Goal: Information Seeking & Learning: Learn about a topic

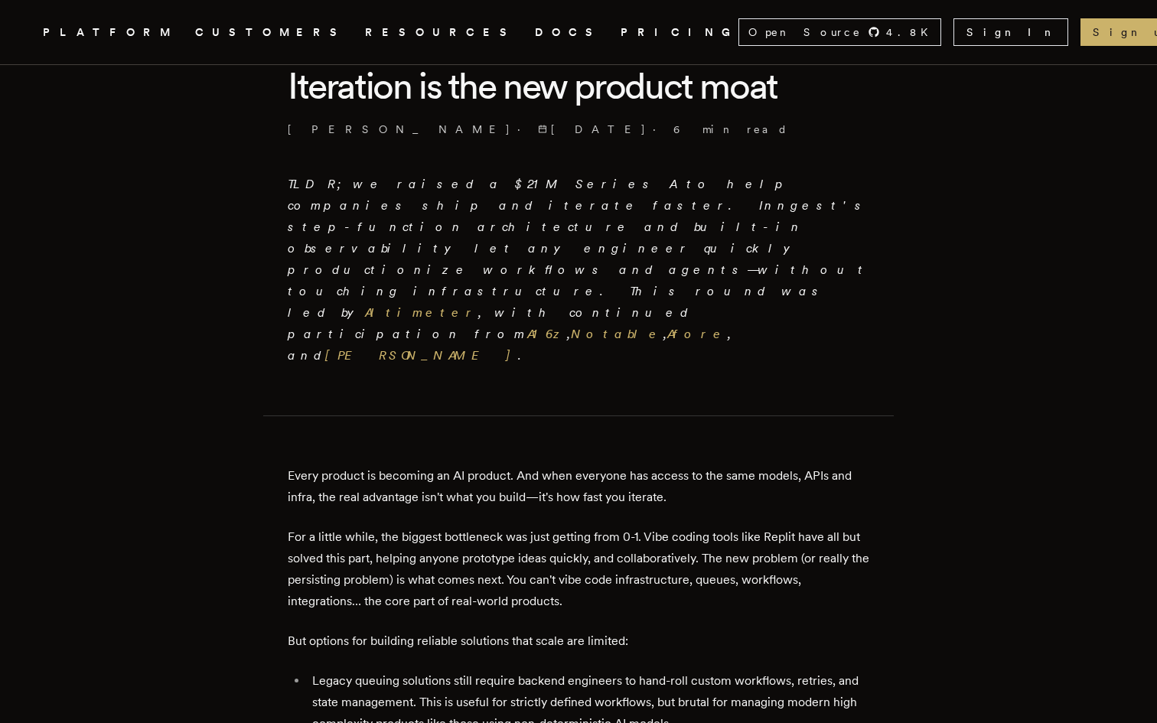
scroll to position [444, 0]
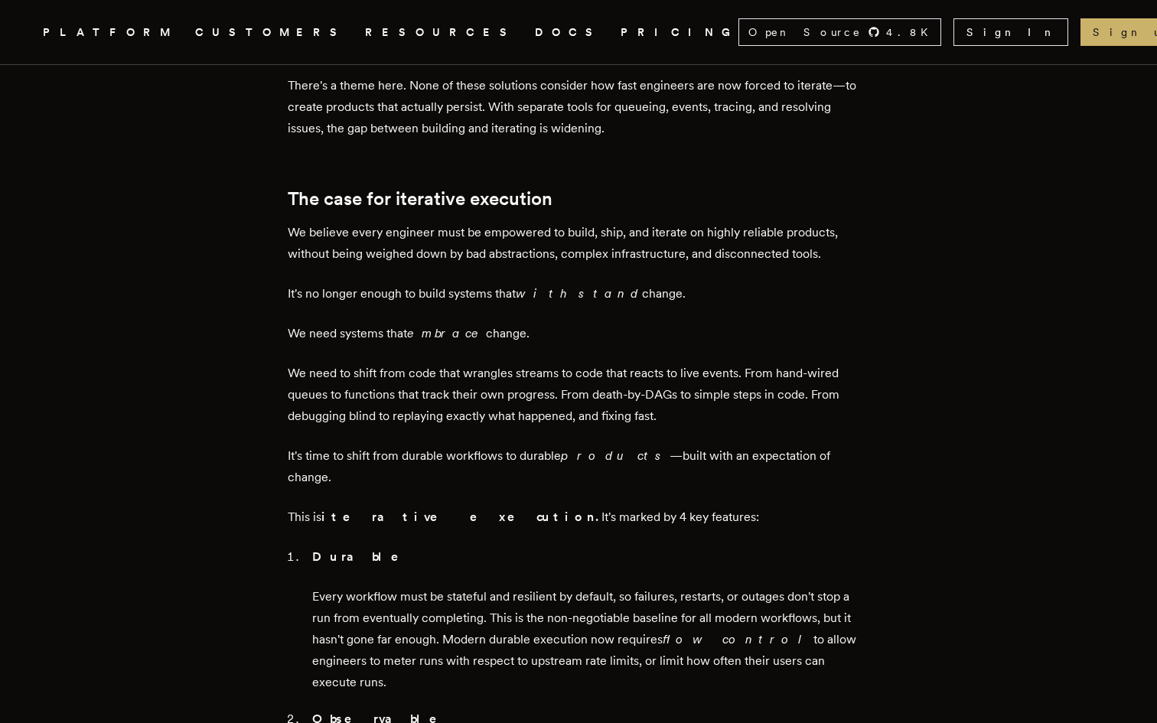
scroll to position [1237, 0]
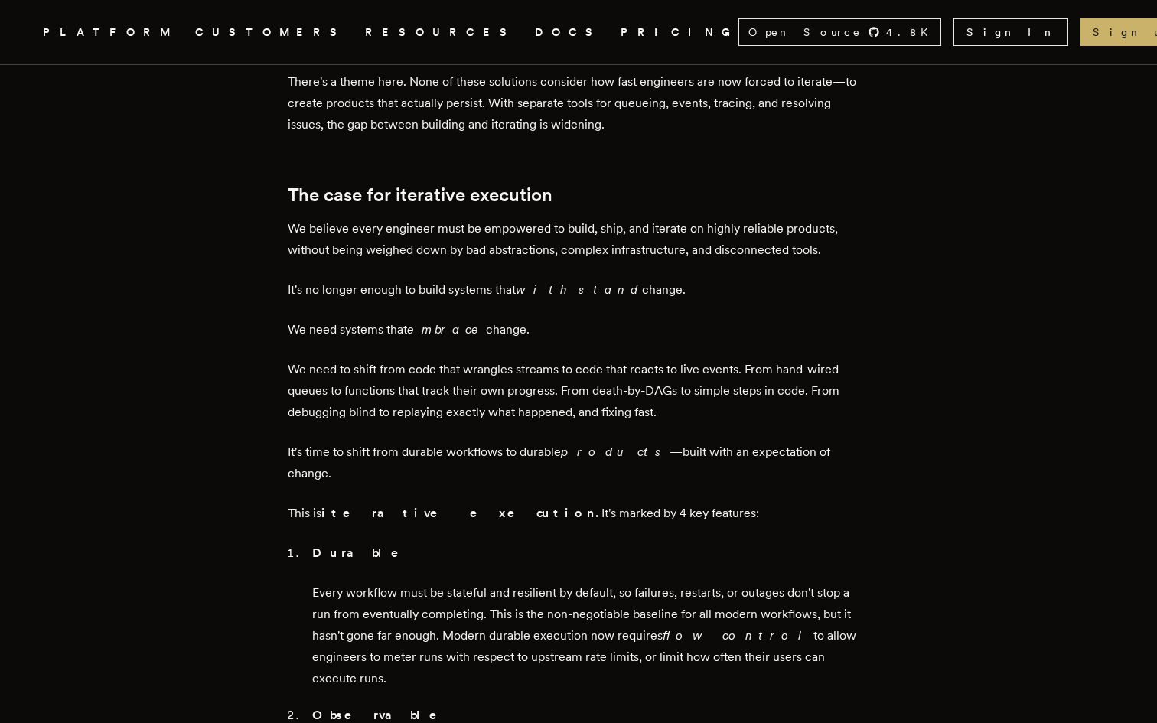
drag, startPoint x: 321, startPoint y: 466, endPoint x: 849, endPoint y: 528, distance: 532.4
click at [849, 582] on p "Every workflow must be stateful and resilient by default, so failures, restarts…" at bounding box center [590, 635] width 557 height 107
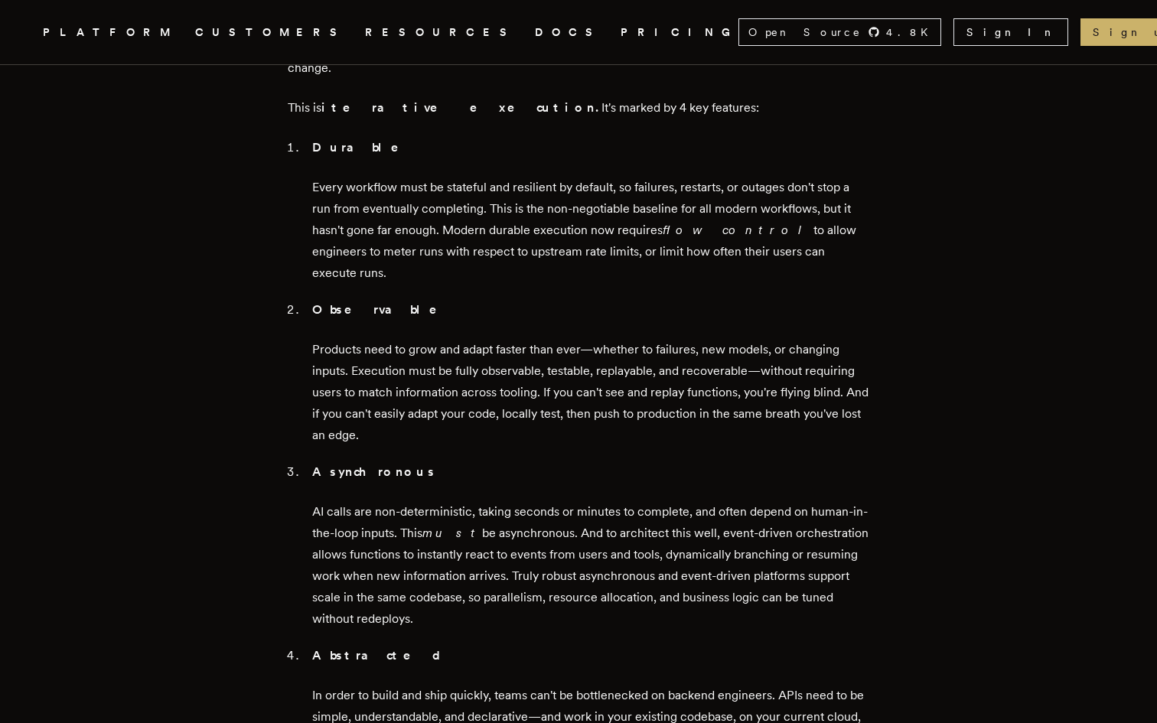
scroll to position [1645, 0]
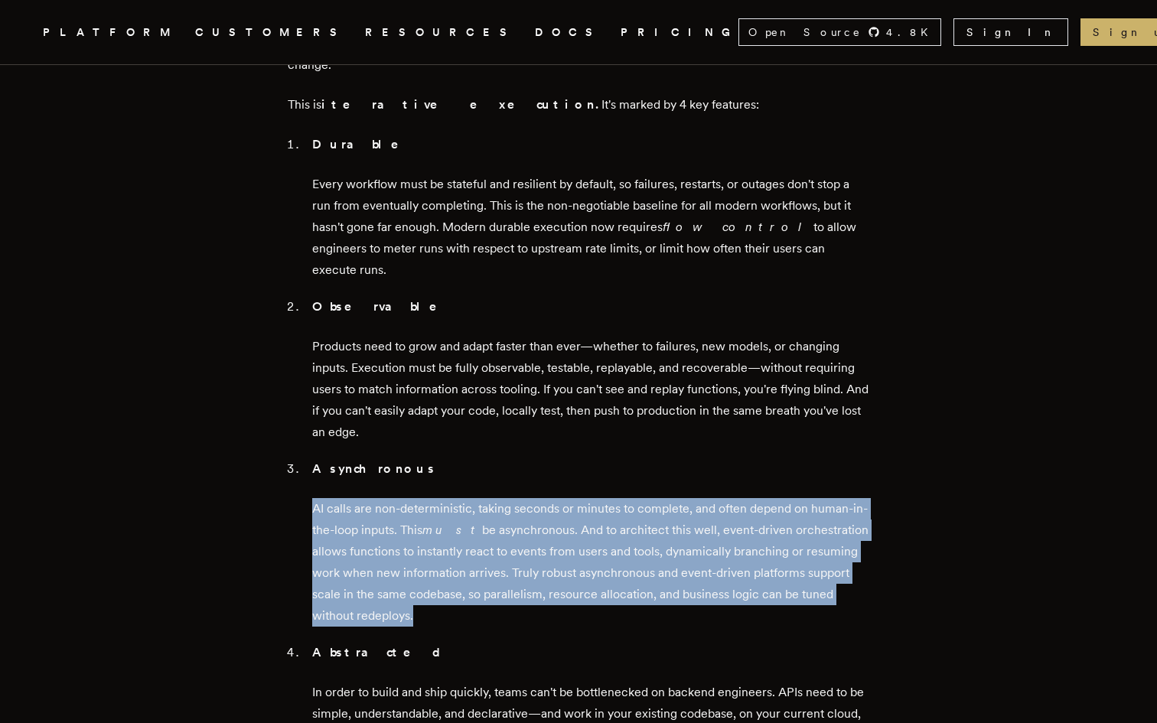
drag, startPoint x: 400, startPoint y: 481, endPoint x: 309, endPoint y: 350, distance: 159.4
click at [309, 350] on ol "Durable Every workflow must be stateful and resilient by default, so failures, …" at bounding box center [579, 440] width 582 height 612
copy ol "AI calls are non-deterministic, taking seconds or minutes to complete, and ofte…"
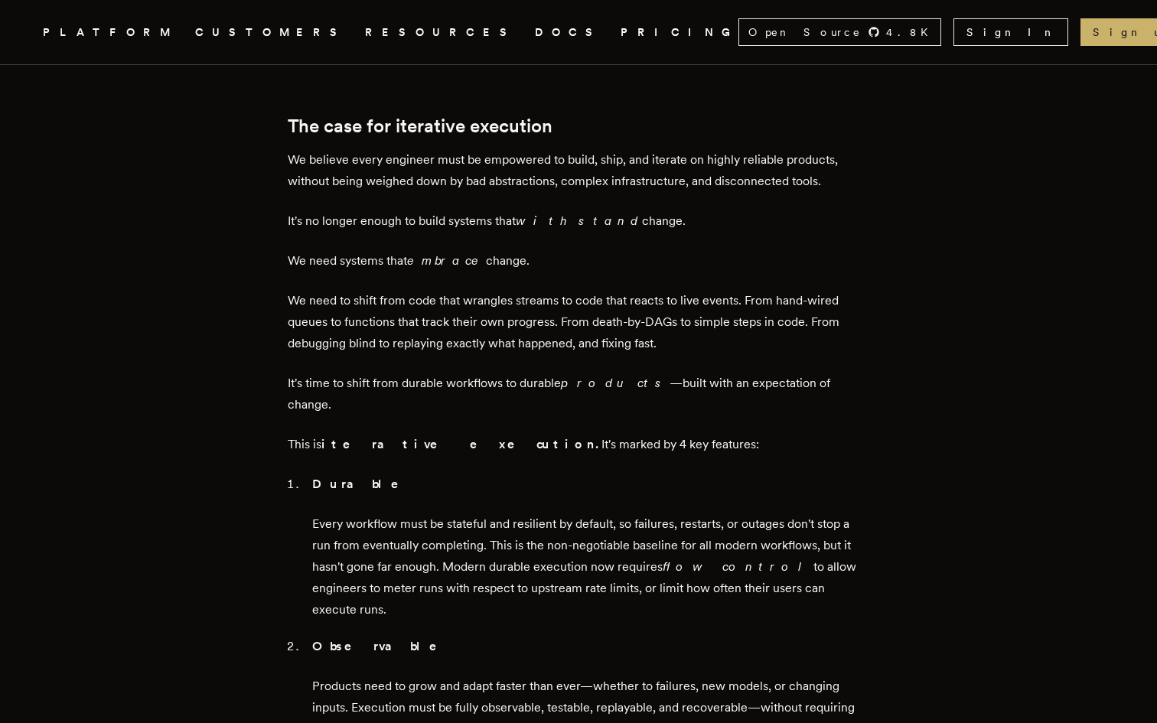
scroll to position [1306, 0]
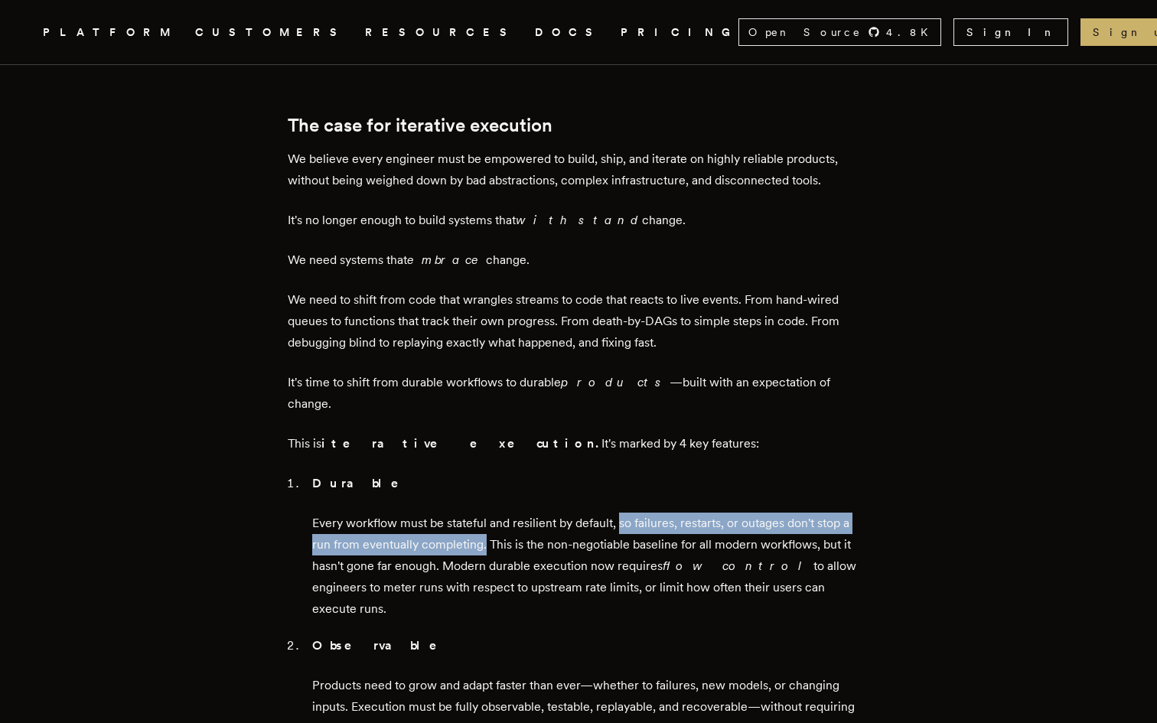
drag, startPoint x: 488, startPoint y: 417, endPoint x: 625, endPoint y: 393, distance: 139.0
click at [625, 513] on p "Every workflow must be stateful and resilient by default, so failures, restarts…" at bounding box center [590, 566] width 557 height 107
copy p "so failures, restarts, or outages don't stop a run from eventually completing."
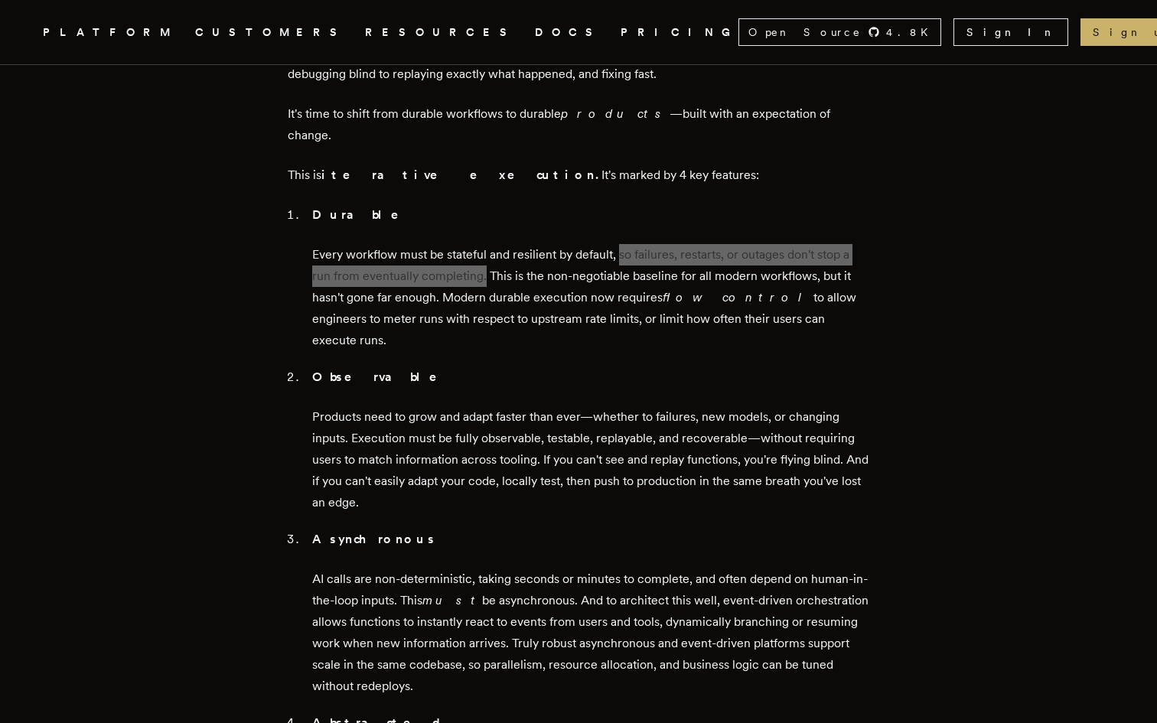
scroll to position [1580, 0]
